Goal: Navigation & Orientation: Understand site structure

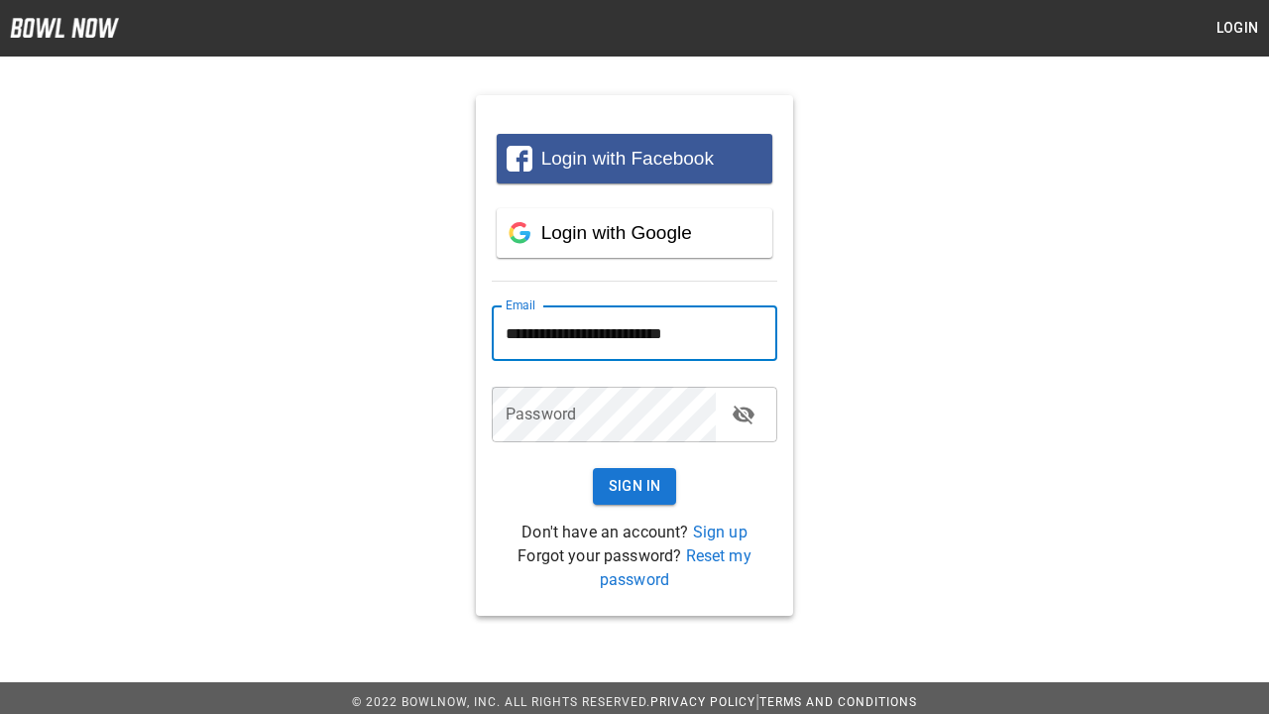
type input "**********"
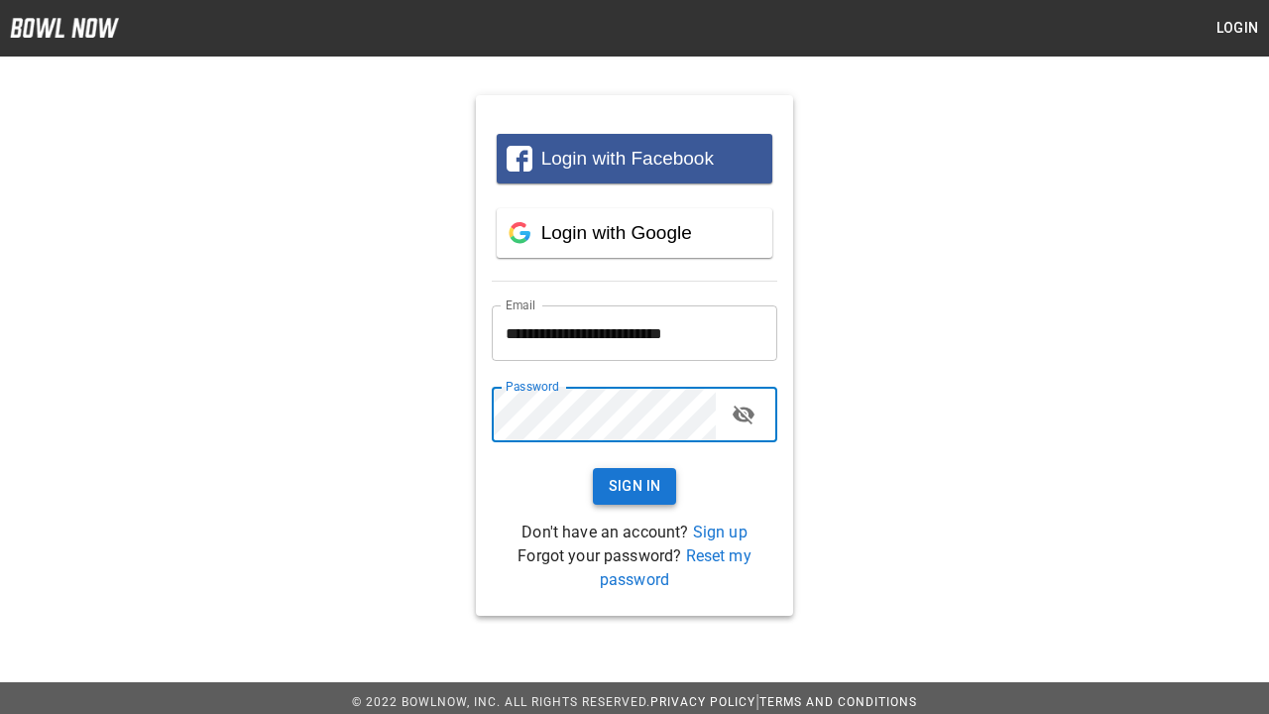
click at [635, 486] on button "Sign In" at bounding box center [635, 486] width 84 height 37
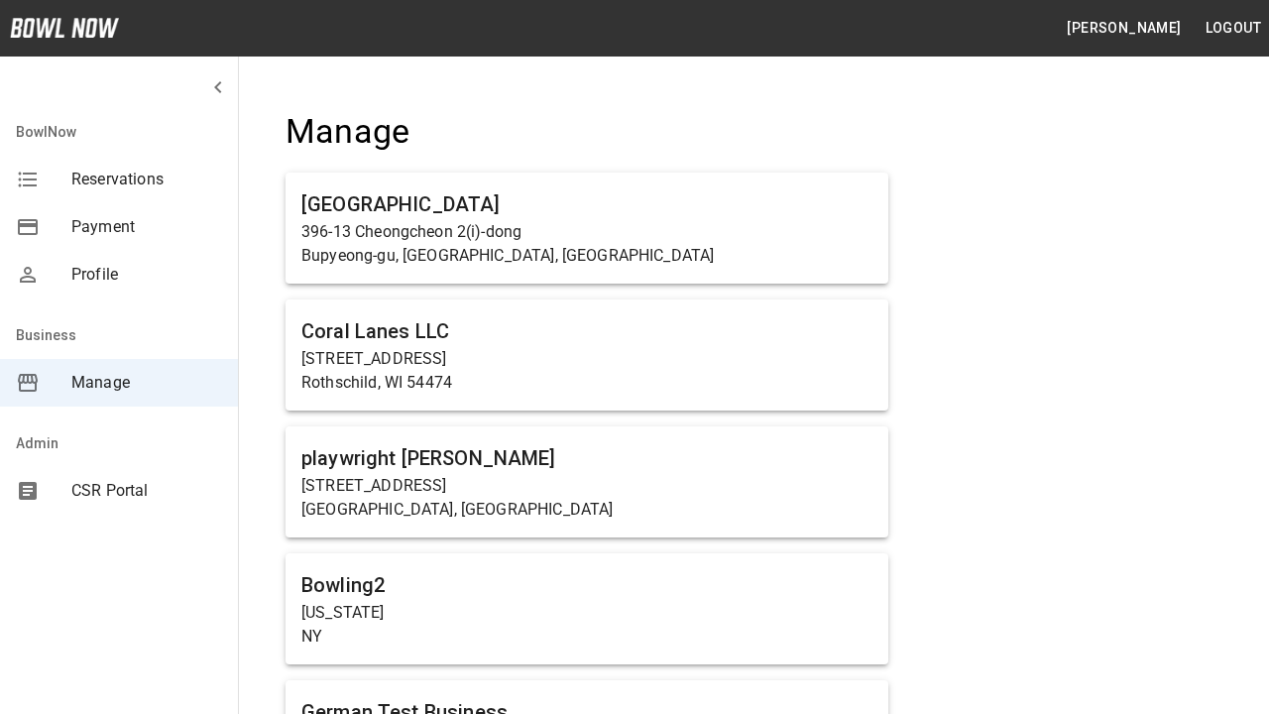
click at [119, 383] on span "Manage" at bounding box center [146, 383] width 151 height 24
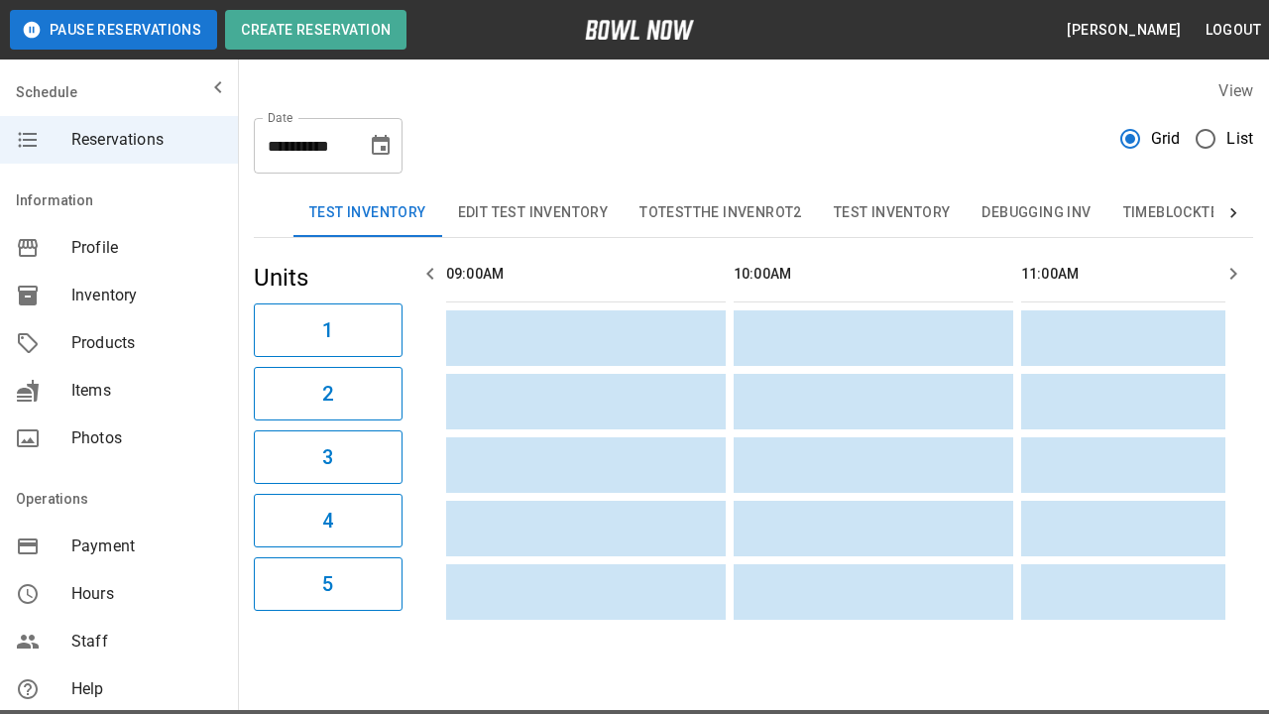
scroll to position [0, 1725]
click at [119, 248] on span "Profile" at bounding box center [146, 248] width 151 height 24
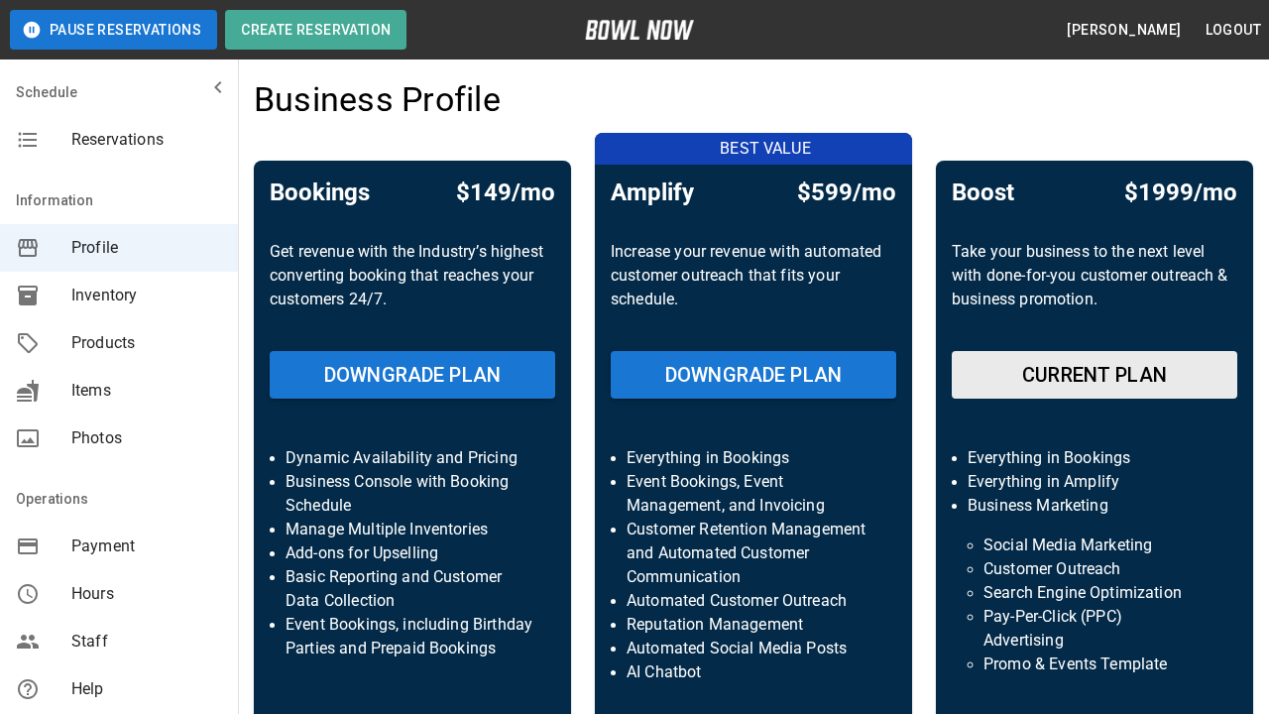
click at [119, 296] on span "Inventory" at bounding box center [146, 296] width 151 height 24
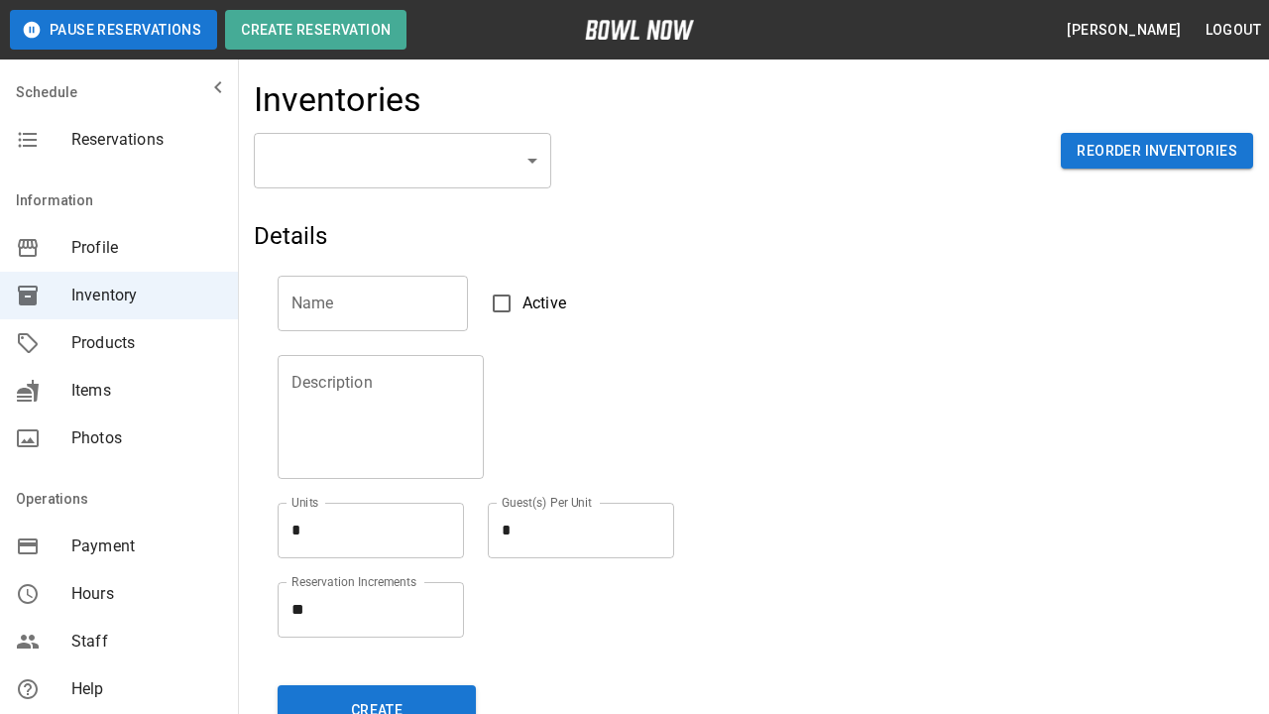
click at [119, 343] on span "Products" at bounding box center [146, 343] width 151 height 24
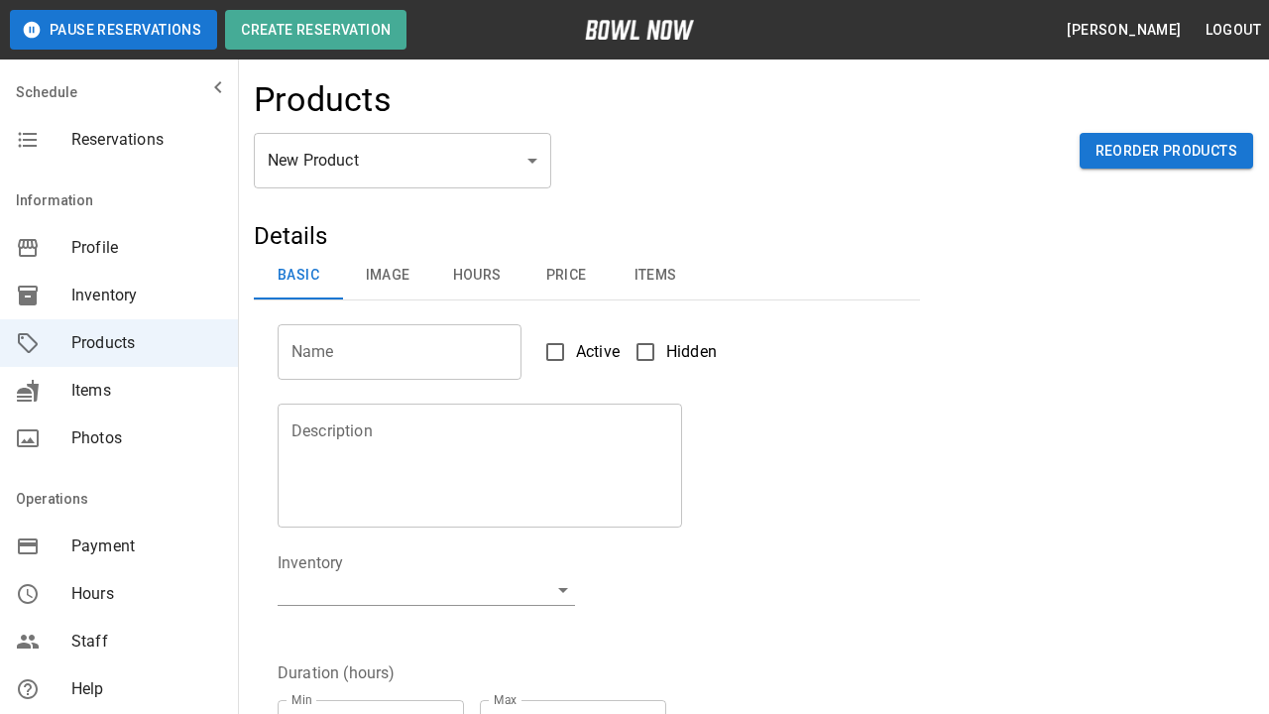
click at [119, 391] on span "Items" at bounding box center [146, 391] width 151 height 24
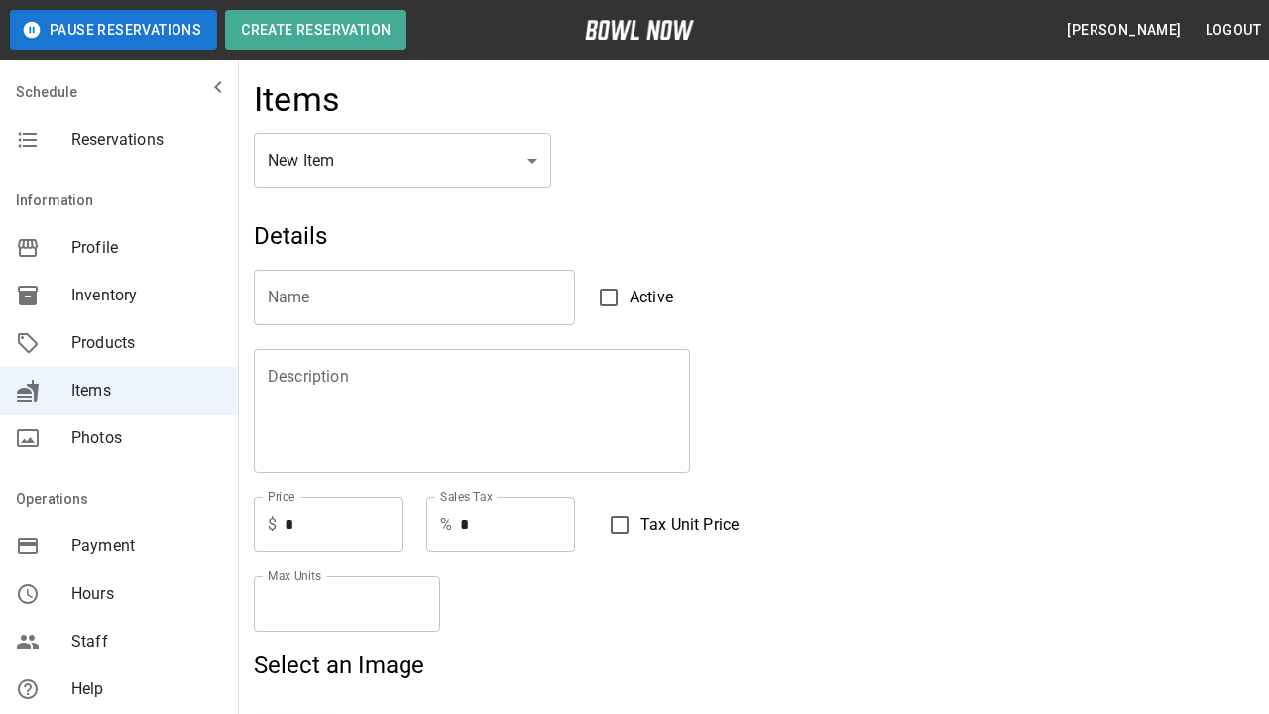
click at [119, 438] on span "Photos" at bounding box center [146, 438] width 151 height 24
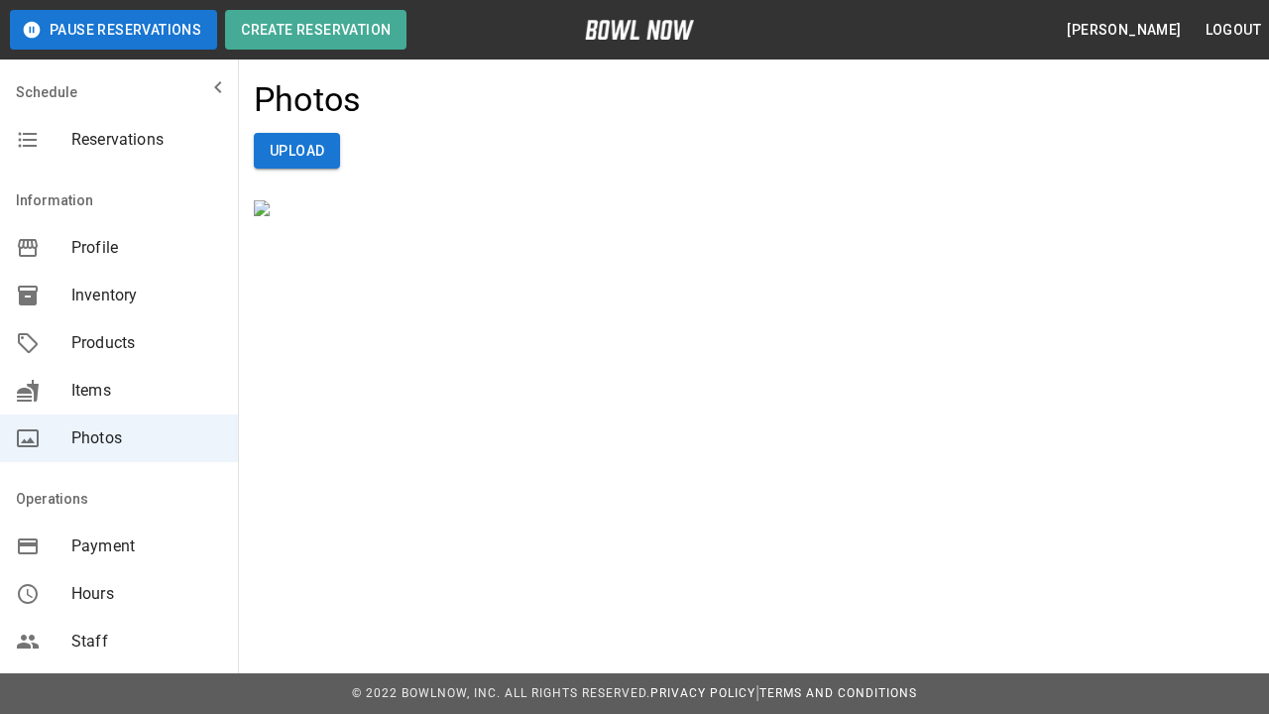
click at [119, 546] on span "Payment" at bounding box center [146, 546] width 151 height 24
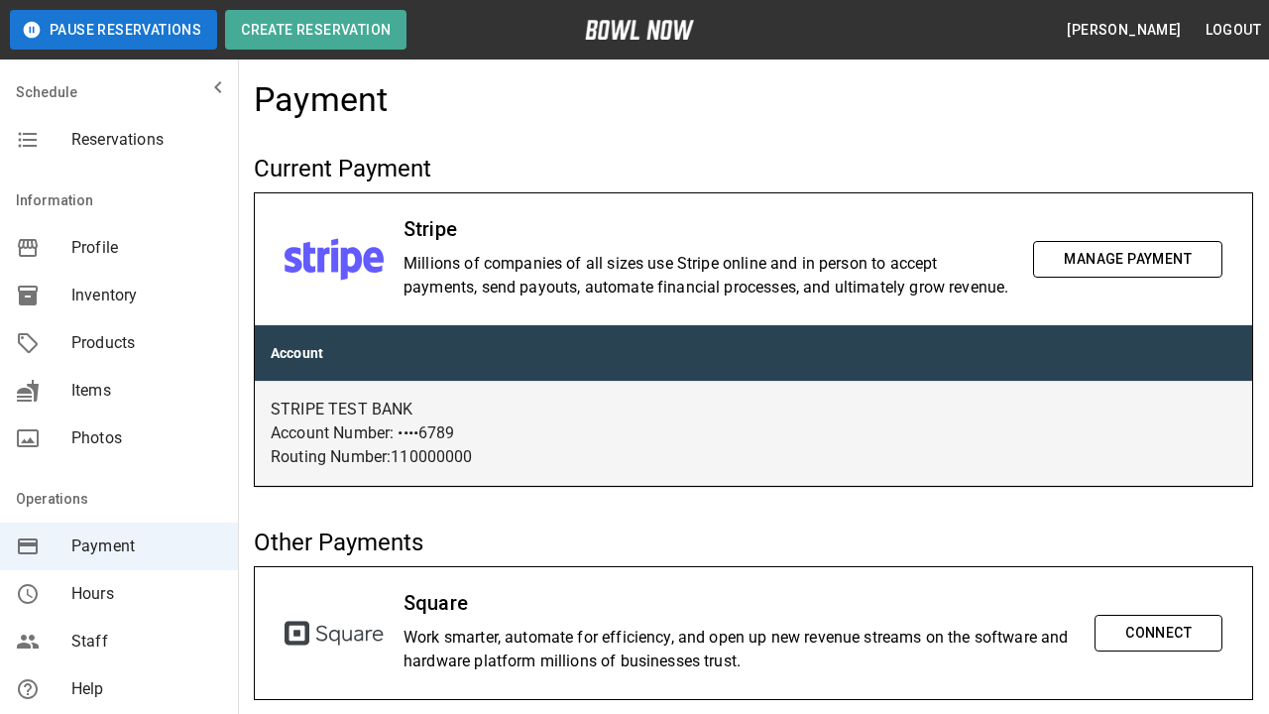
click at [119, 594] on span "Hours" at bounding box center [146, 594] width 151 height 24
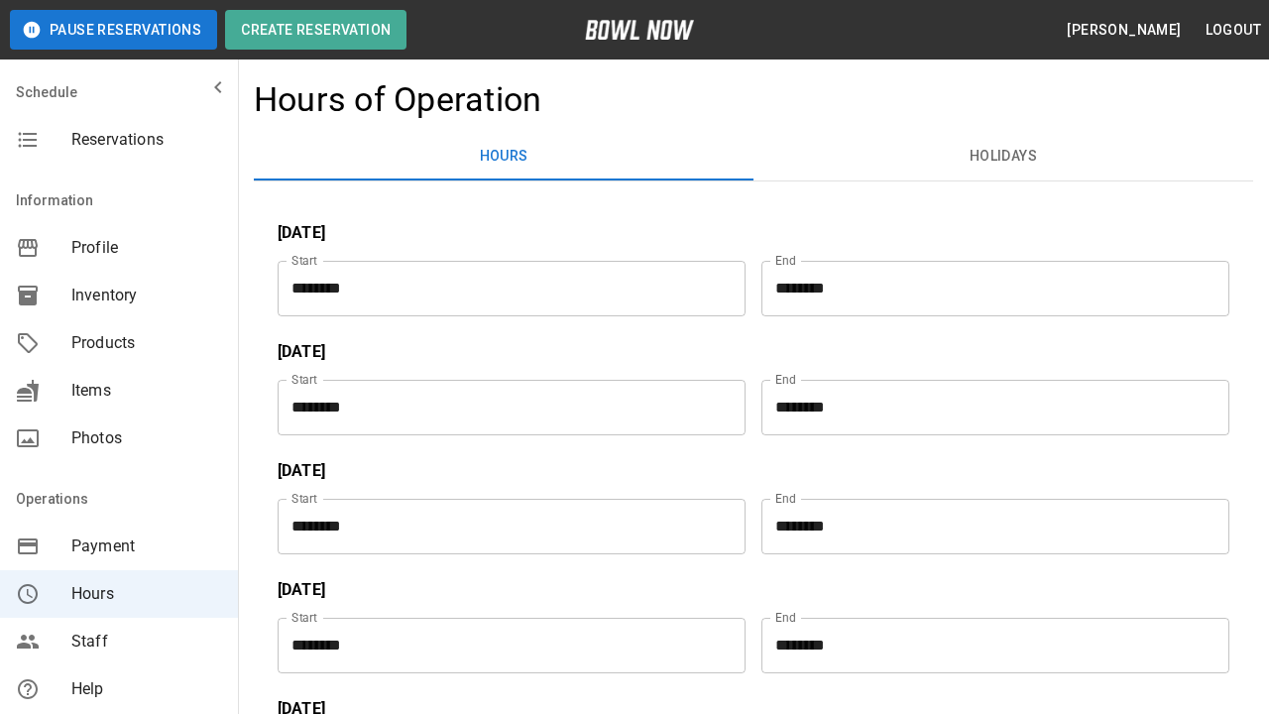
click at [119, 642] on span "Staff" at bounding box center [146, 642] width 151 height 24
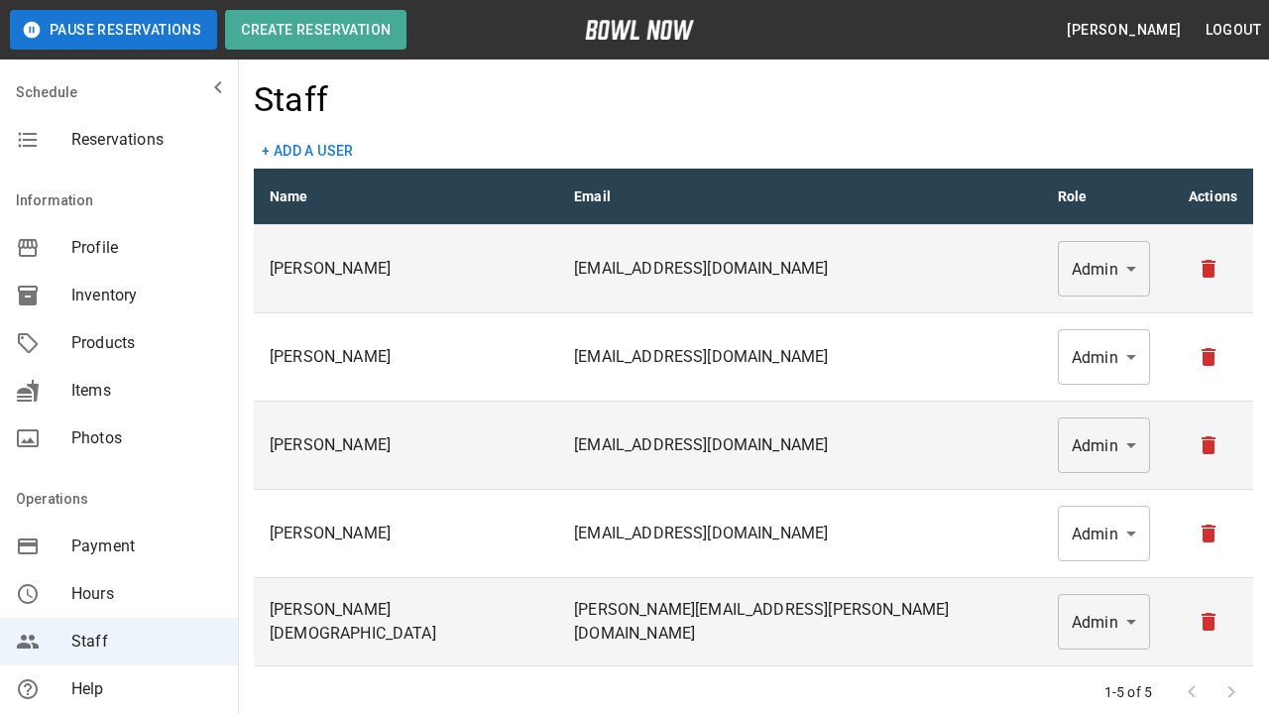
click at [119, 689] on span "Help" at bounding box center [146, 689] width 151 height 24
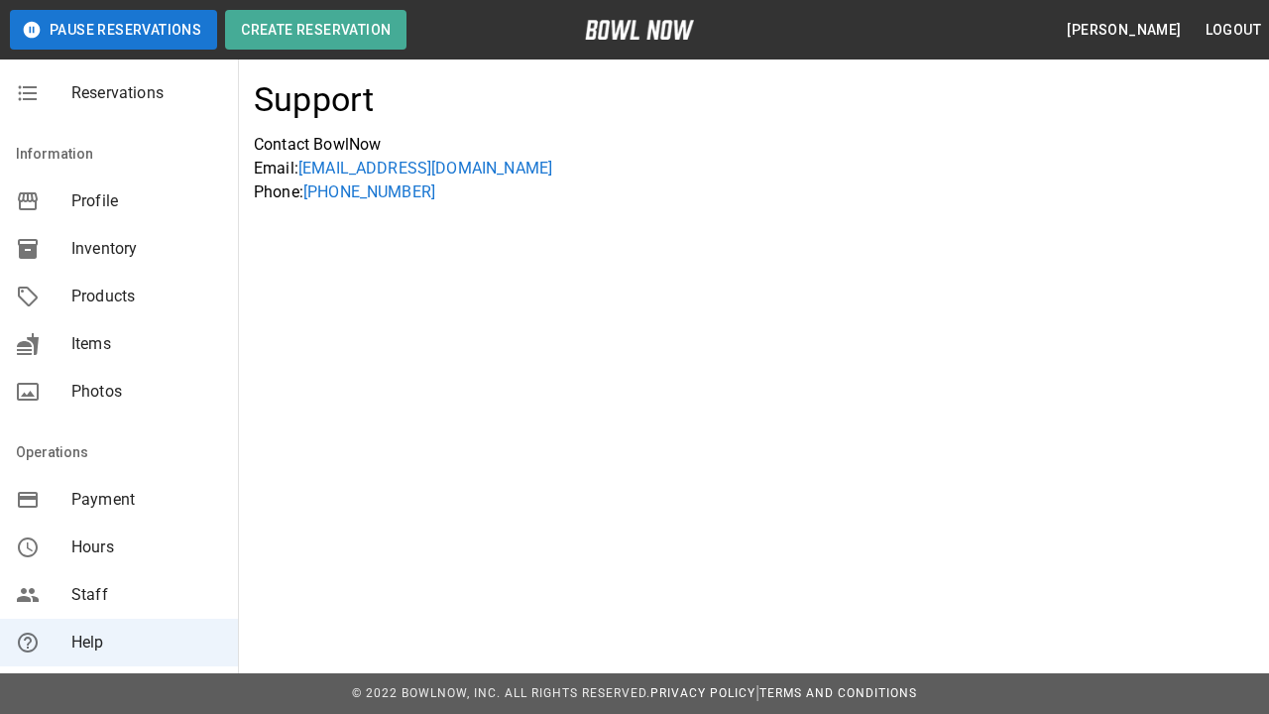
click at [119, 678] on span "Reports" at bounding box center [146, 690] width 151 height 24
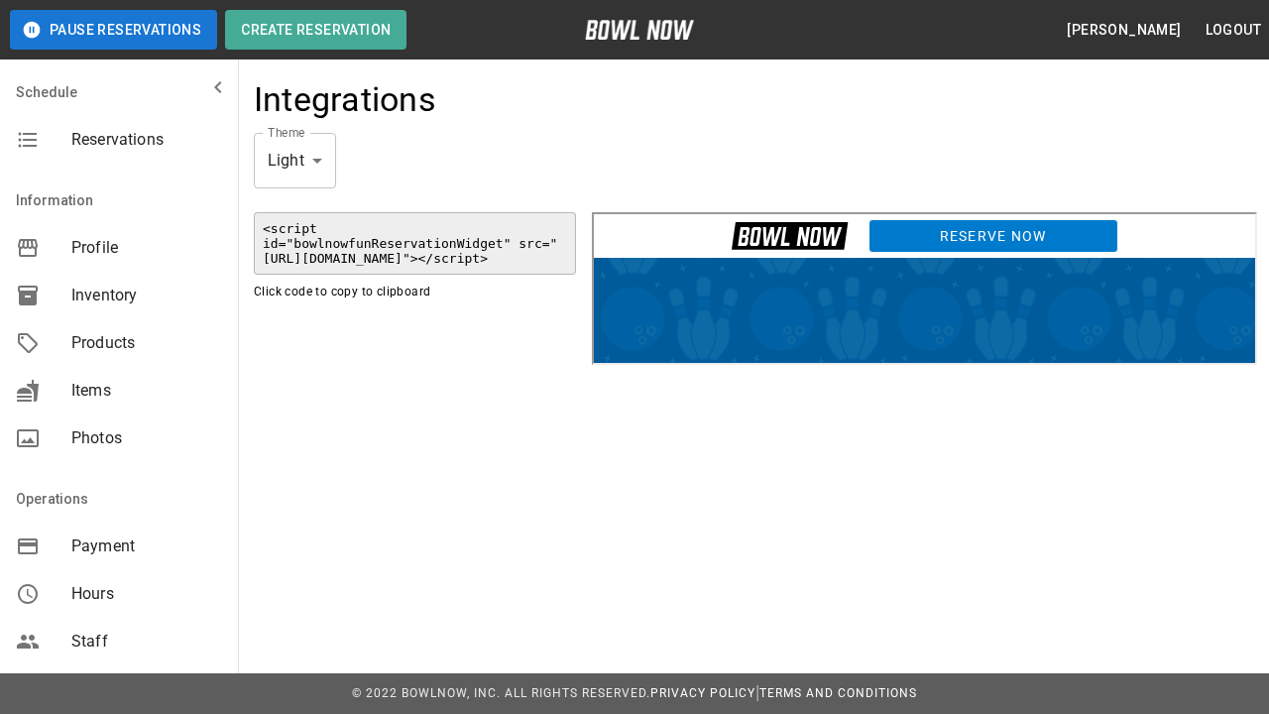
scroll to position [476, 0]
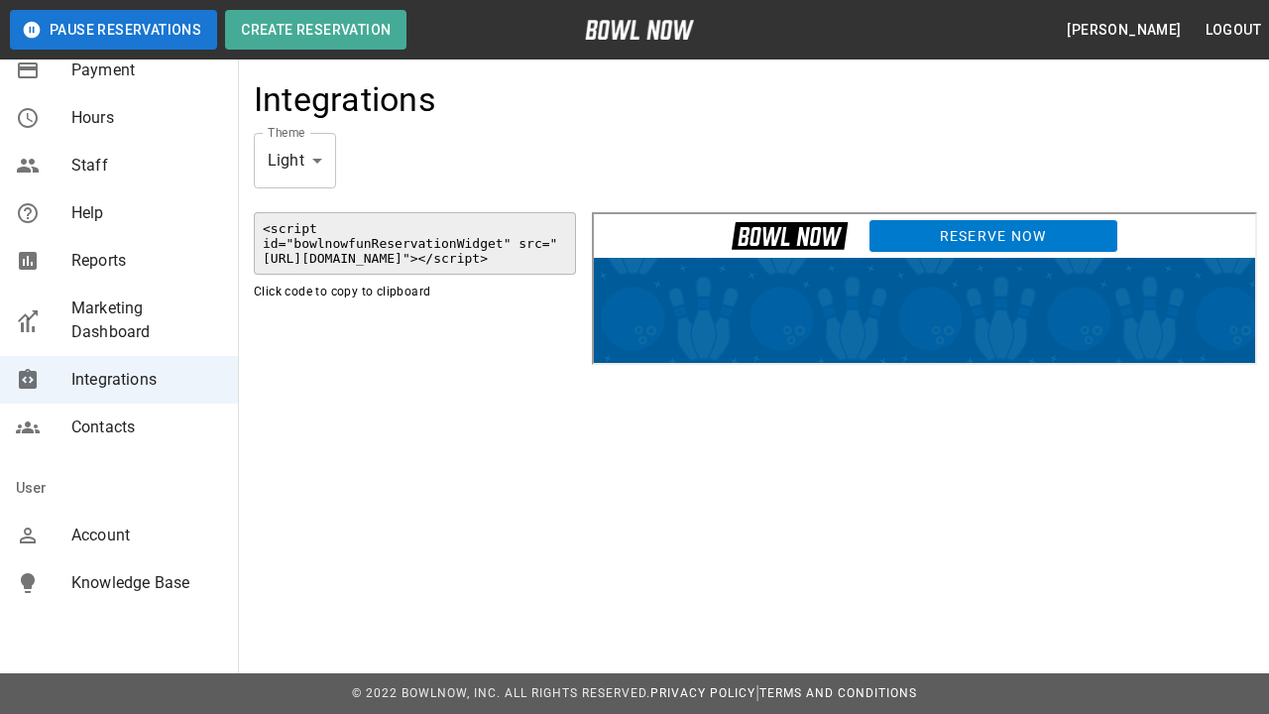
click at [119, 427] on span "Contacts" at bounding box center [146, 428] width 151 height 24
